Goal: Navigation & Orientation: Understand site structure

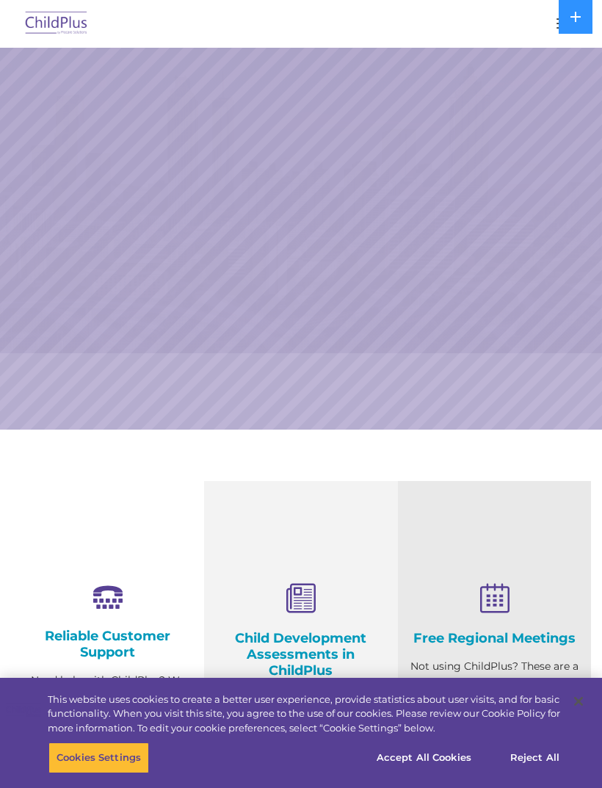
select select "MEDIUM"
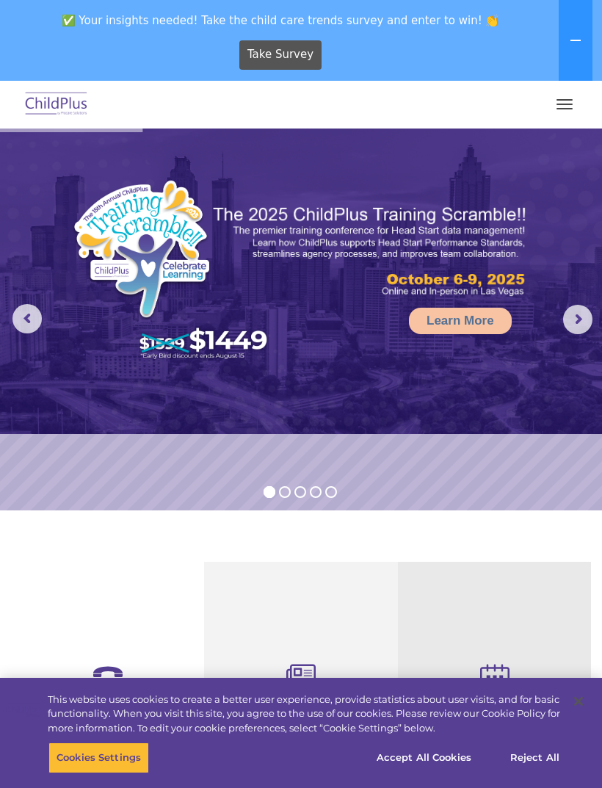
click at [560, 123] on nav "Download Support | Schedule A Demo  MENU MENU Software ChildPlus: The original…" at bounding box center [301, 105] width 602 height 48
click at [554, 114] on button "button" at bounding box center [564, 105] width 31 height 24
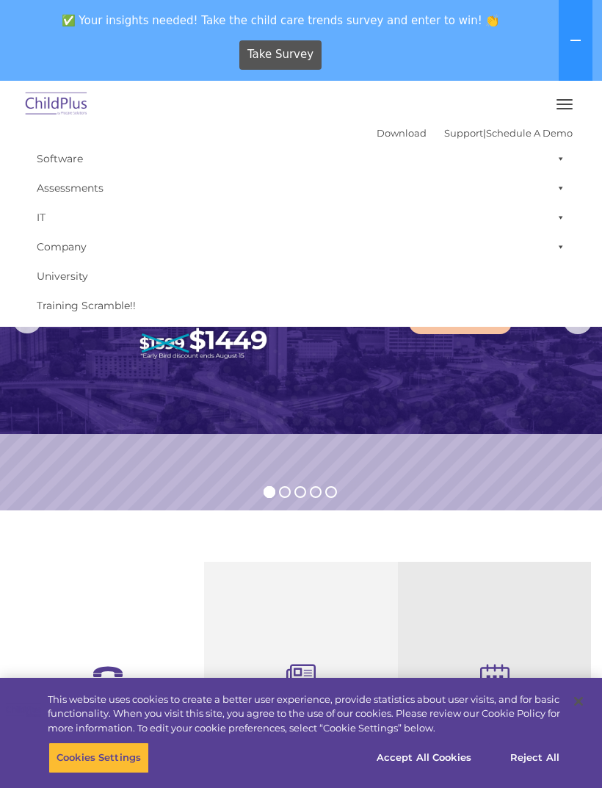
click at [509, 412] on img at bounding box center [301, 282] width 602 height 306
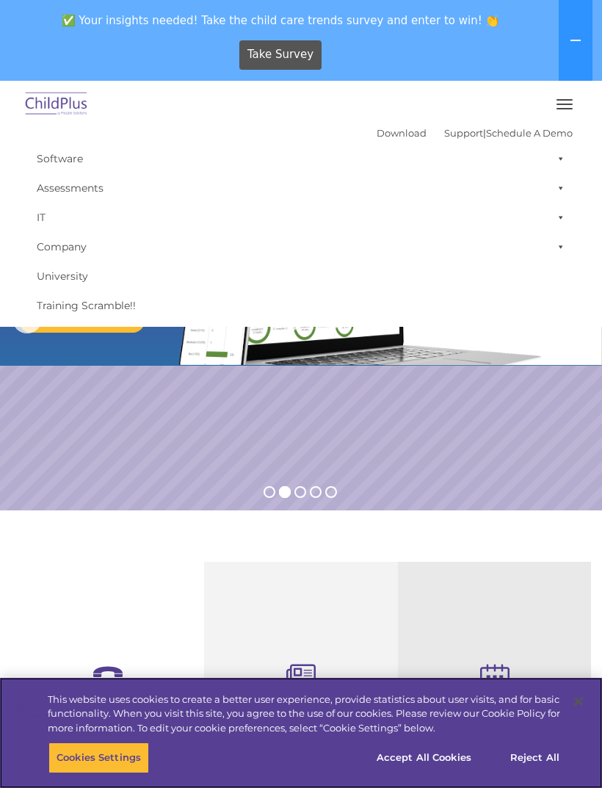
click at [441, 760] on button "Accept All Cookies" at bounding box center [424, 758] width 111 height 31
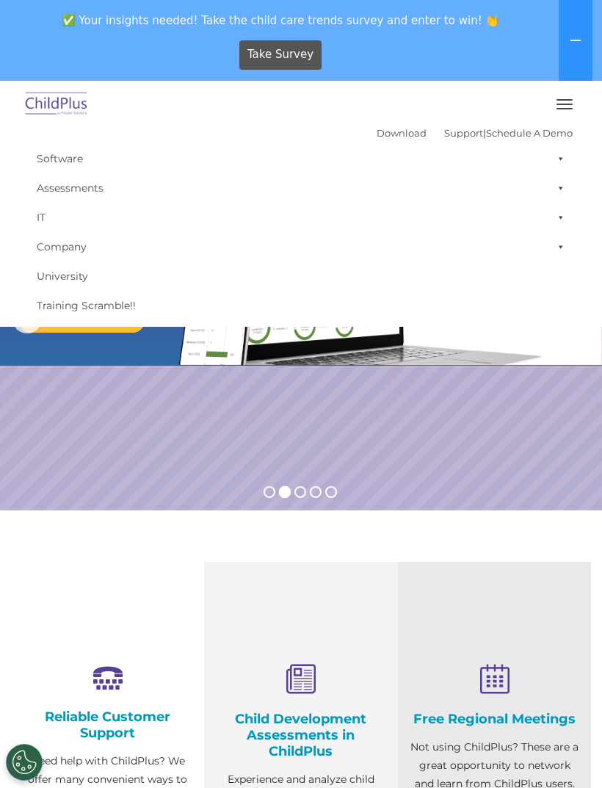
click at [568, 106] on button "button" at bounding box center [564, 105] width 31 height 24
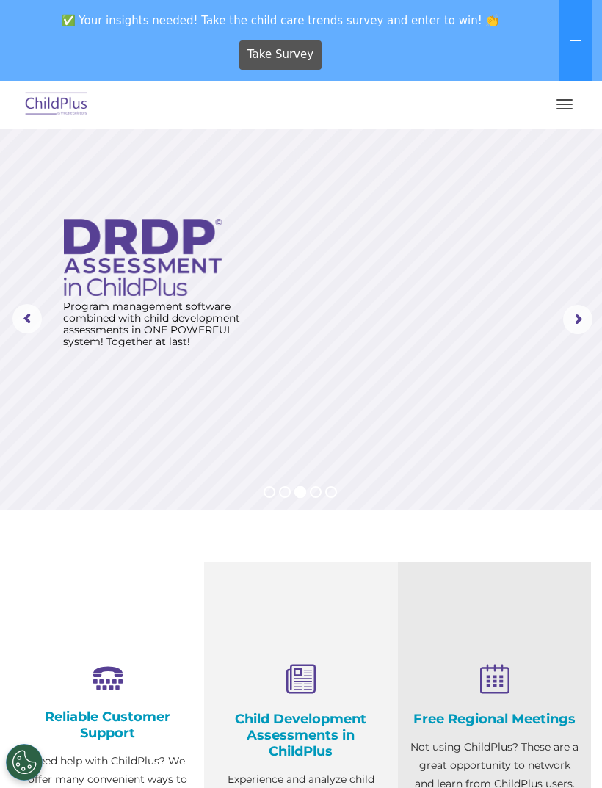
click at [555, 109] on button "button" at bounding box center [564, 105] width 31 height 24
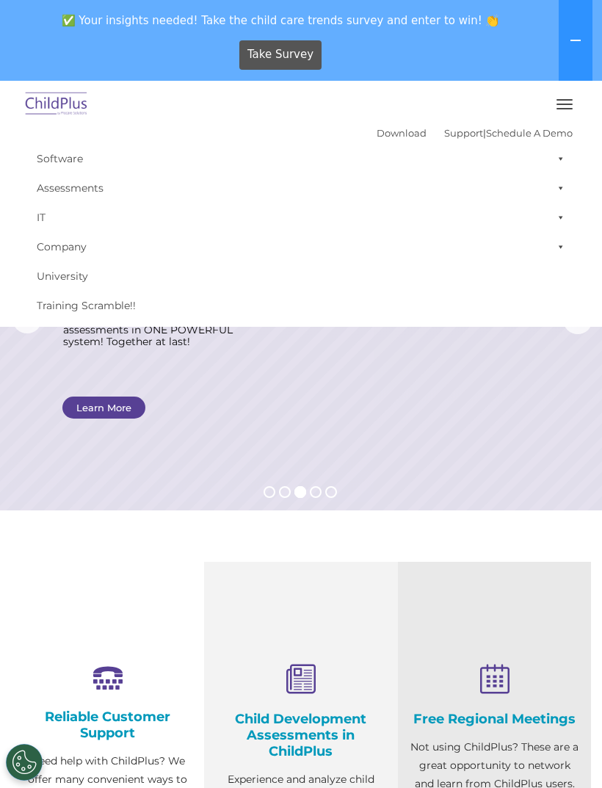
click at [577, 35] on icon at bounding box center [576, 41] width 12 height 12
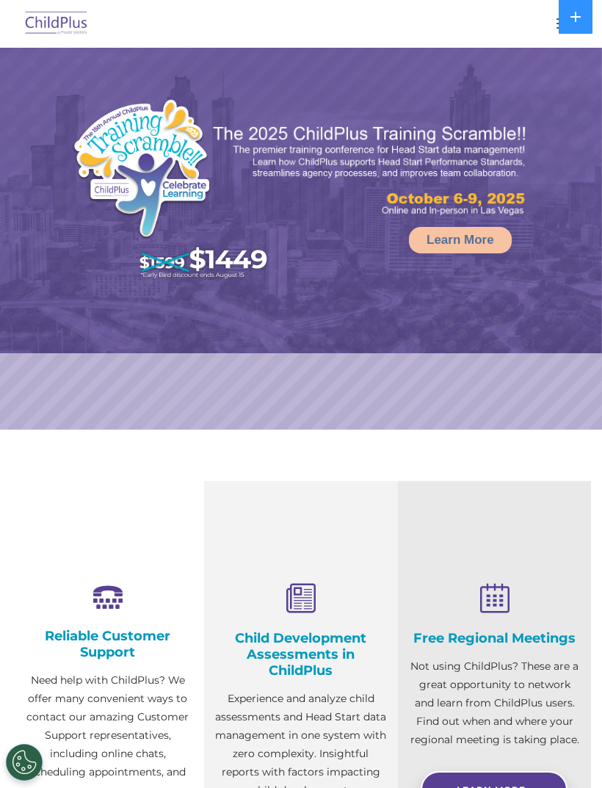
select select "MEDIUM"
